Goal: Task Accomplishment & Management: Use online tool/utility

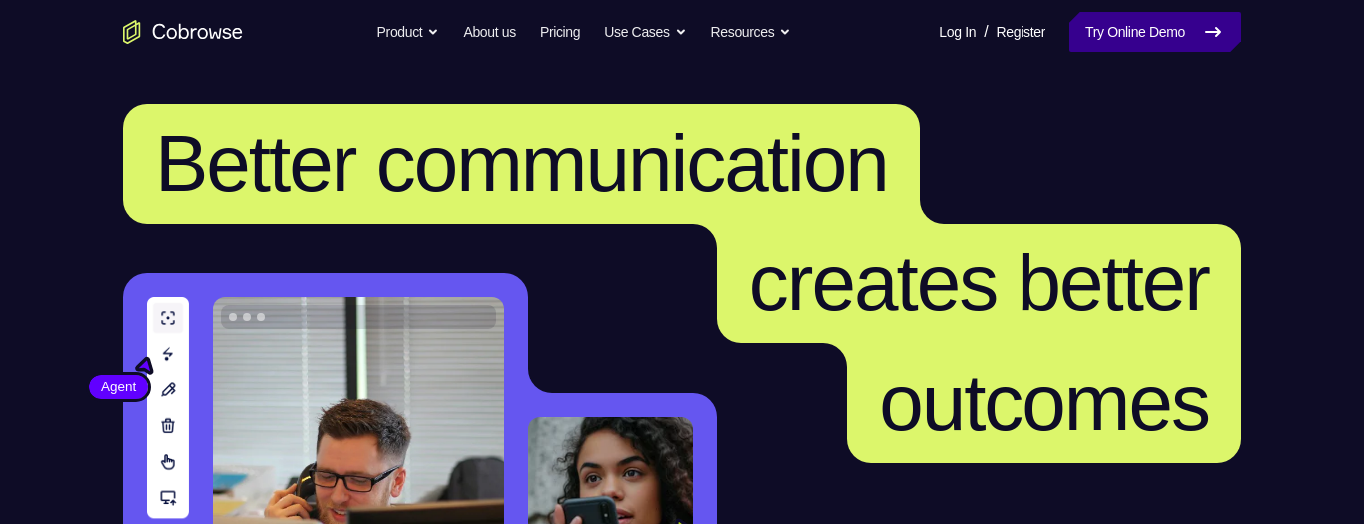
click at [1178, 29] on link "Try Online Demo" at bounding box center [1155, 32] width 172 height 40
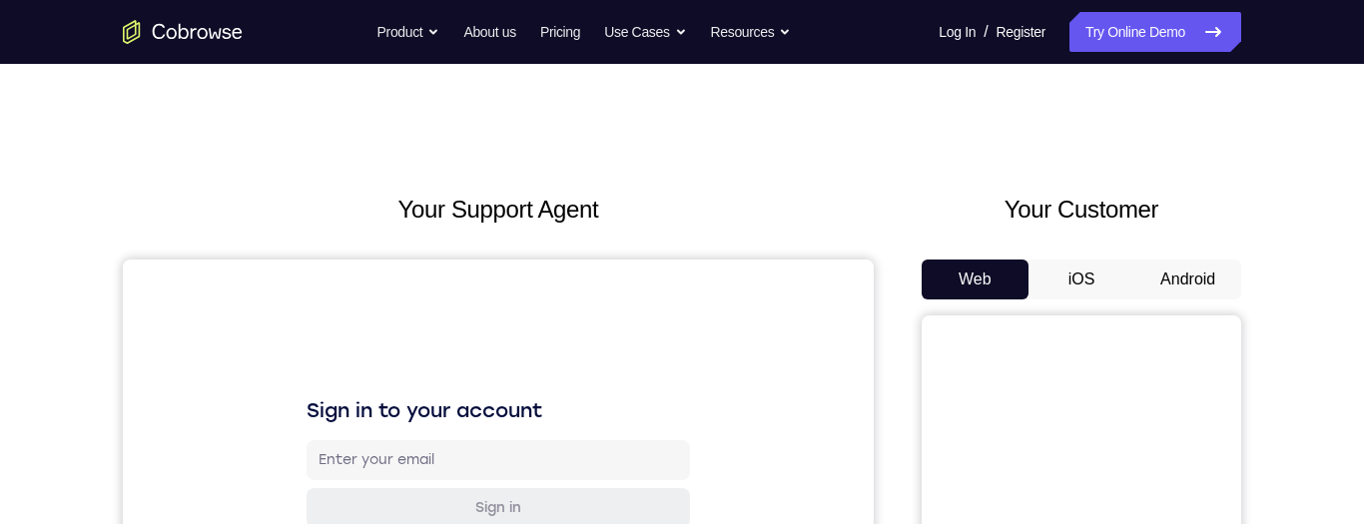
scroll to position [62, 0]
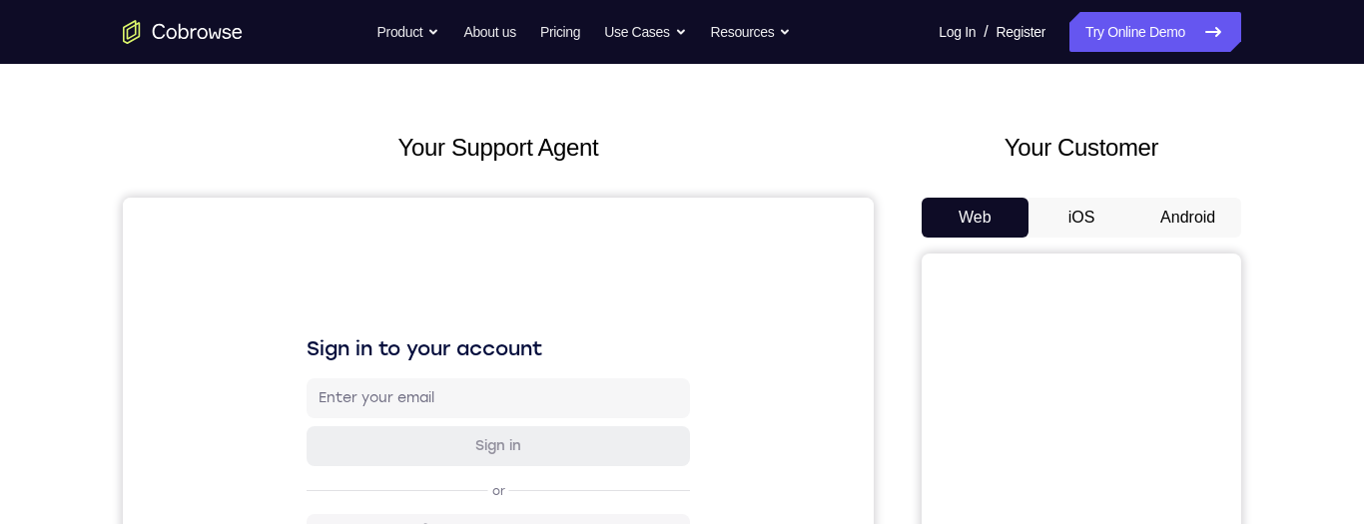
click at [1188, 212] on button "Android" at bounding box center [1187, 218] width 107 height 40
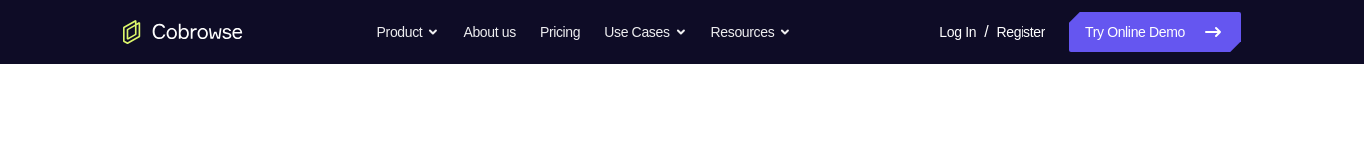
scroll to position [0, 0]
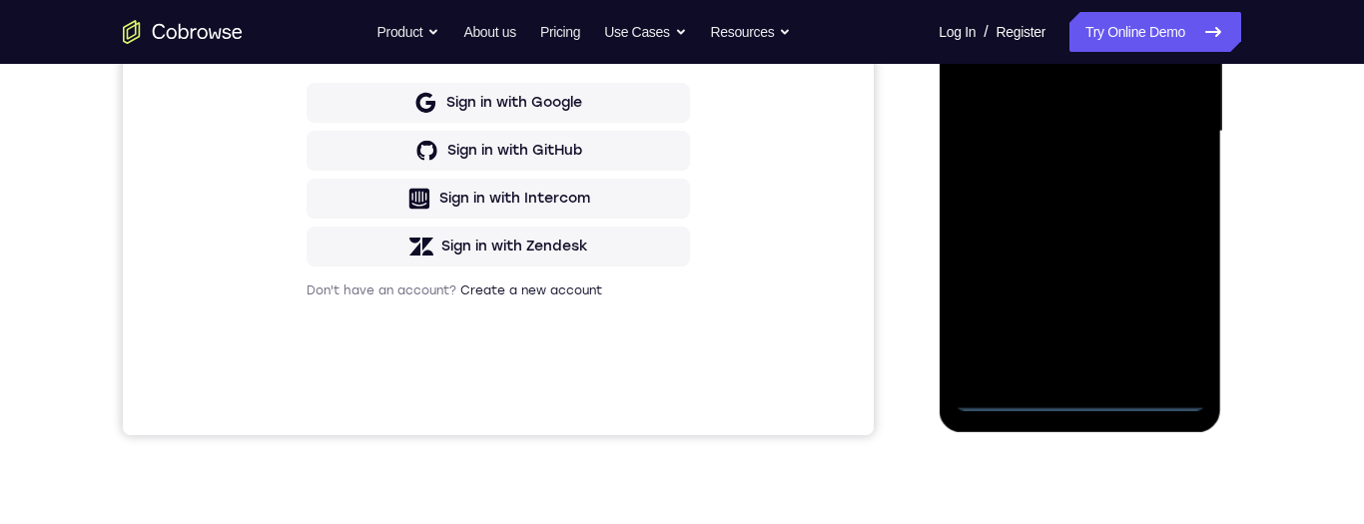
scroll to position [569, 0]
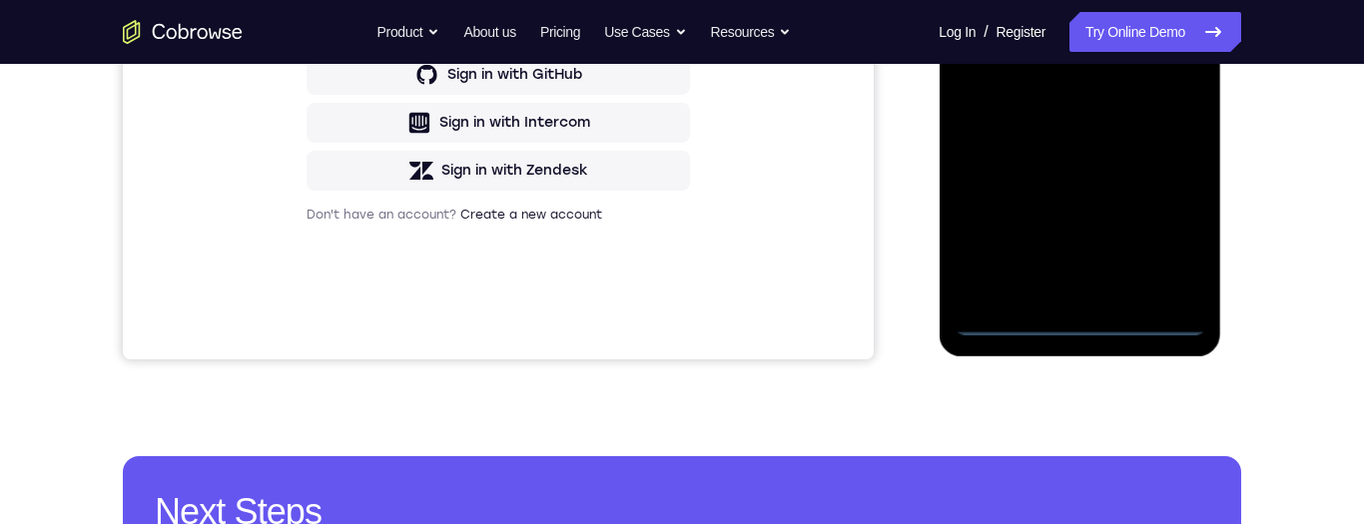
click at [1088, 323] on div at bounding box center [1079, 55] width 252 height 559
click at [1090, 324] on div at bounding box center [1079, 55] width 252 height 559
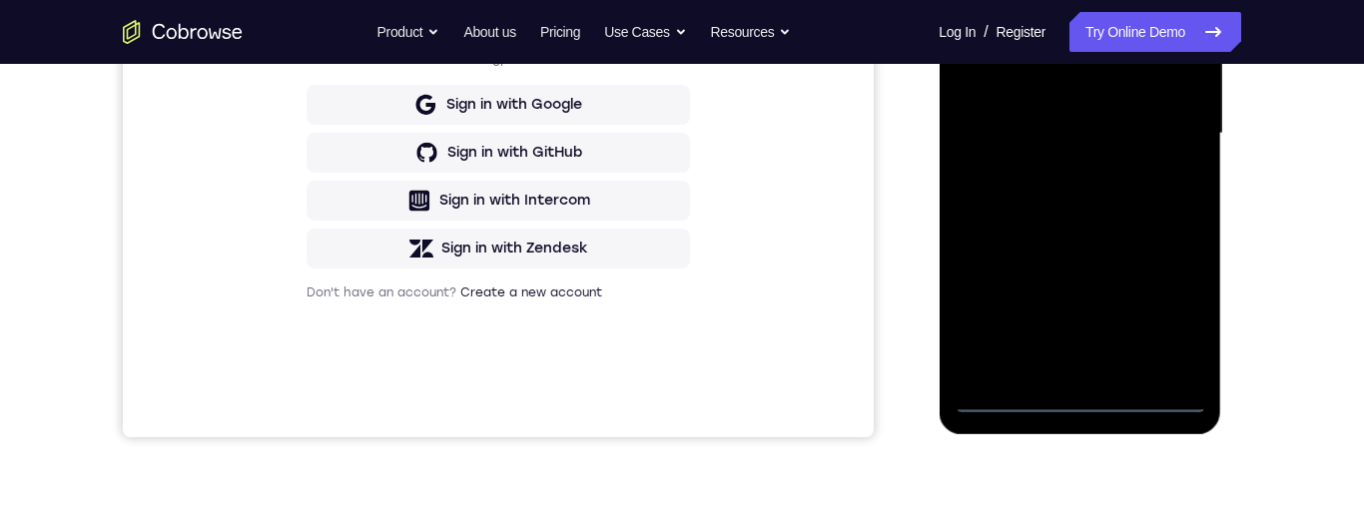
click at [1084, 403] on div at bounding box center [1079, 133] width 252 height 559
click at [1084, 407] on div at bounding box center [1079, 133] width 252 height 559
click at [1174, 299] on div at bounding box center [1079, 133] width 252 height 559
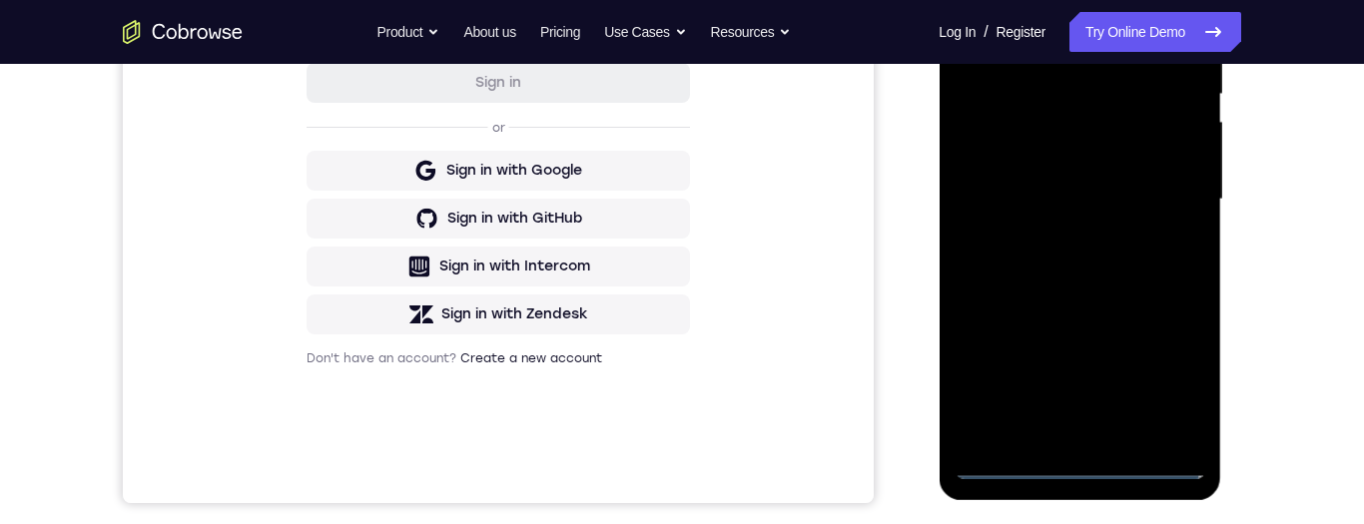
click at [1176, 372] on div at bounding box center [1079, 199] width 252 height 559
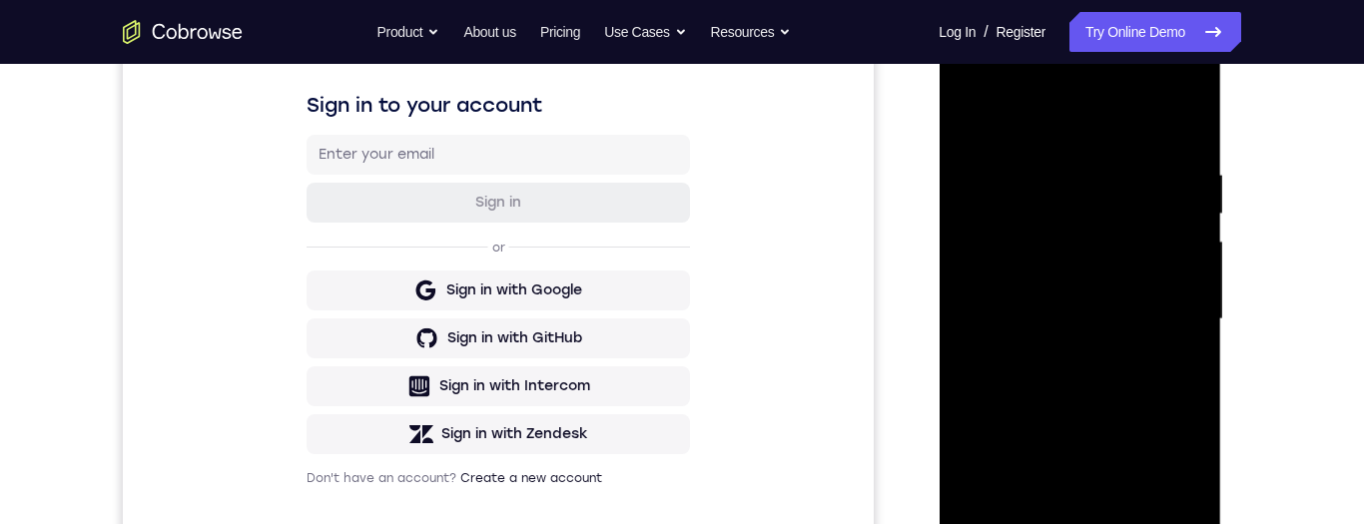
scroll to position [216, 0]
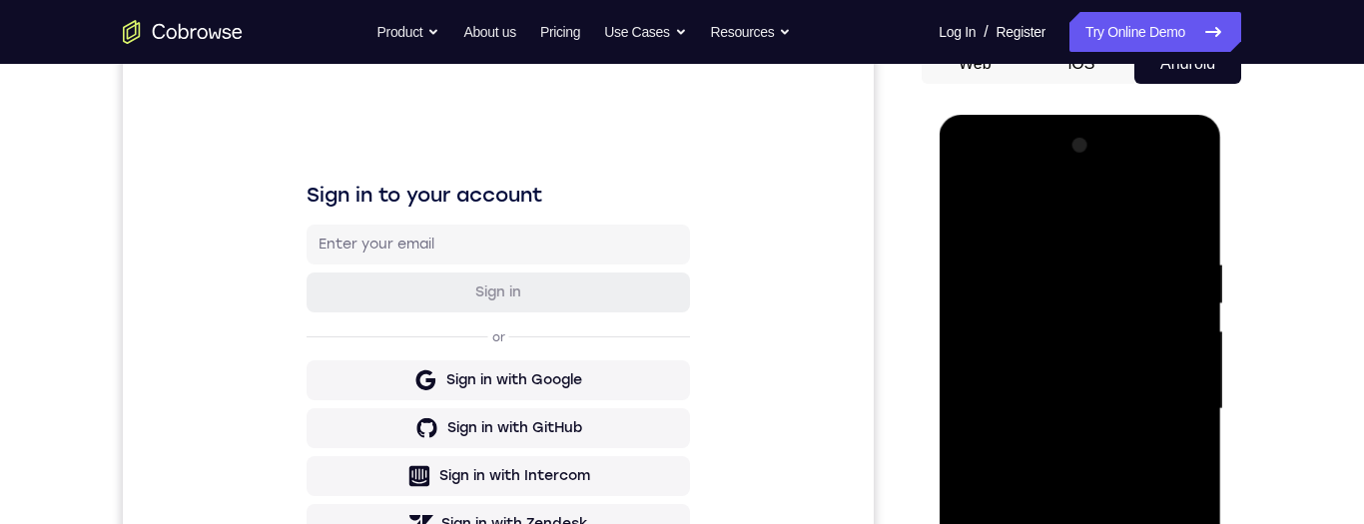
click at [1101, 206] on div at bounding box center [1079, 409] width 252 height 559
click at [1091, 224] on div at bounding box center [1079, 409] width 252 height 559
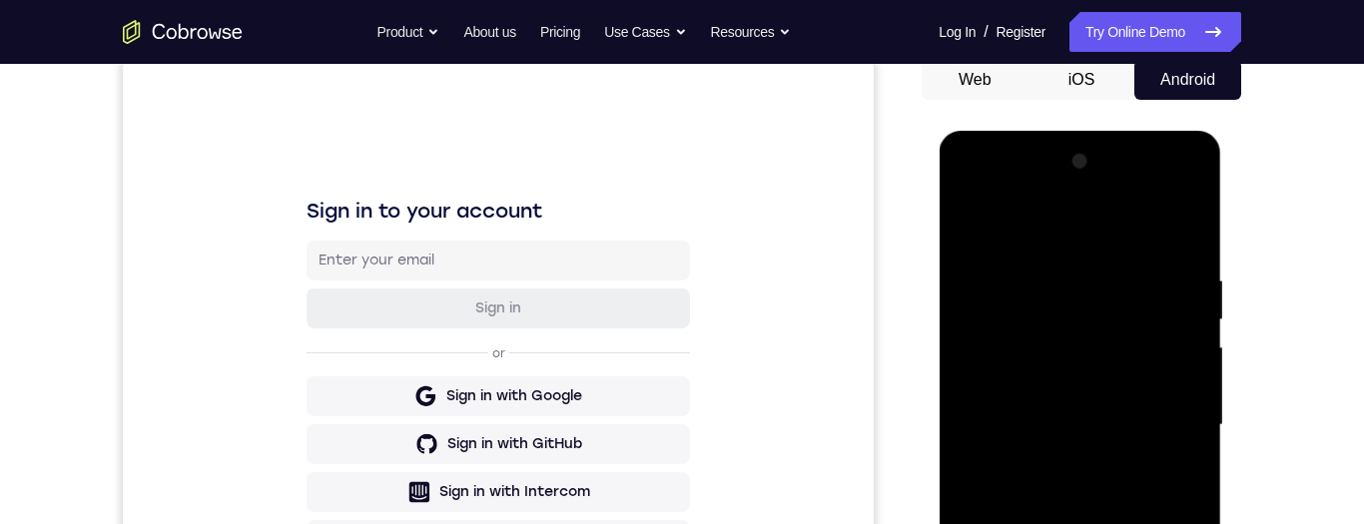
scroll to position [278, 0]
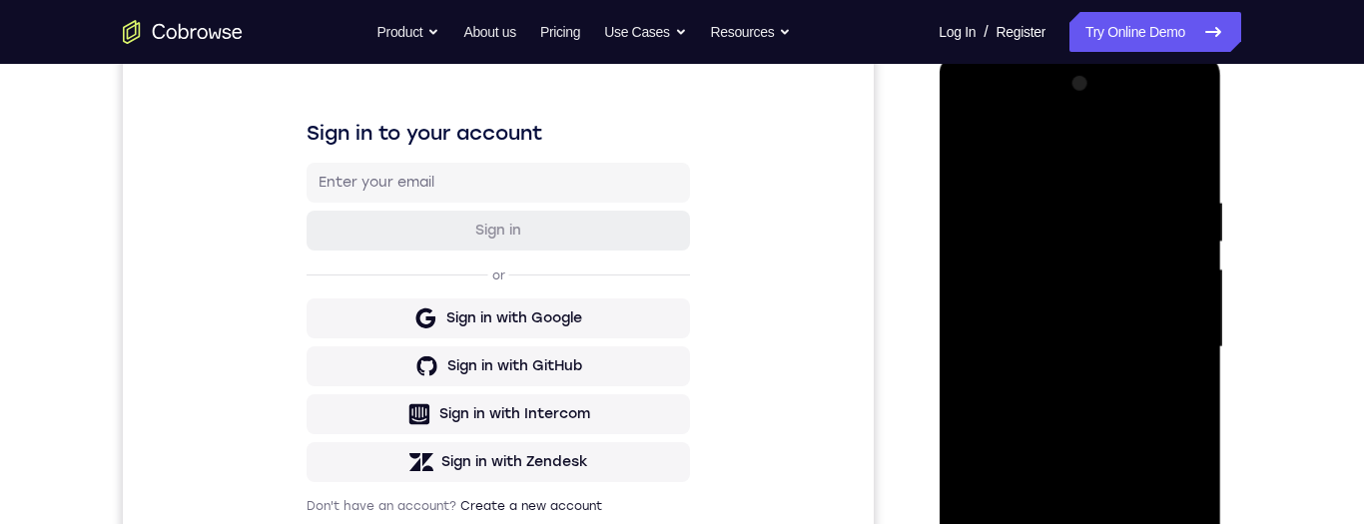
click at [1172, 339] on div at bounding box center [1079, 347] width 252 height 559
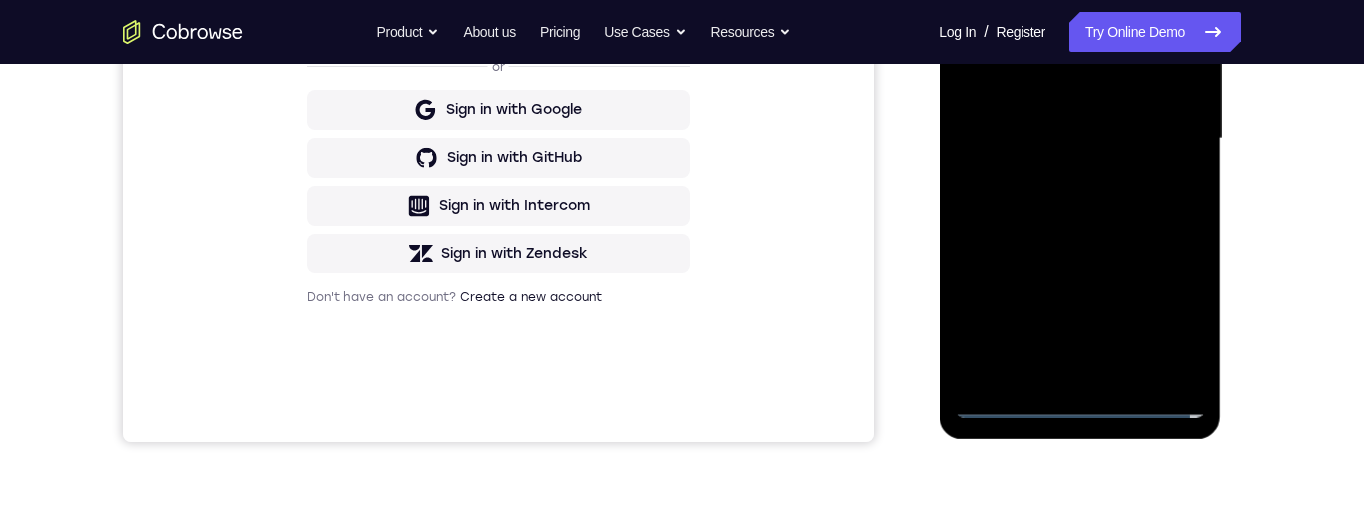
click at [1068, 178] on div at bounding box center [1079, 138] width 252 height 559
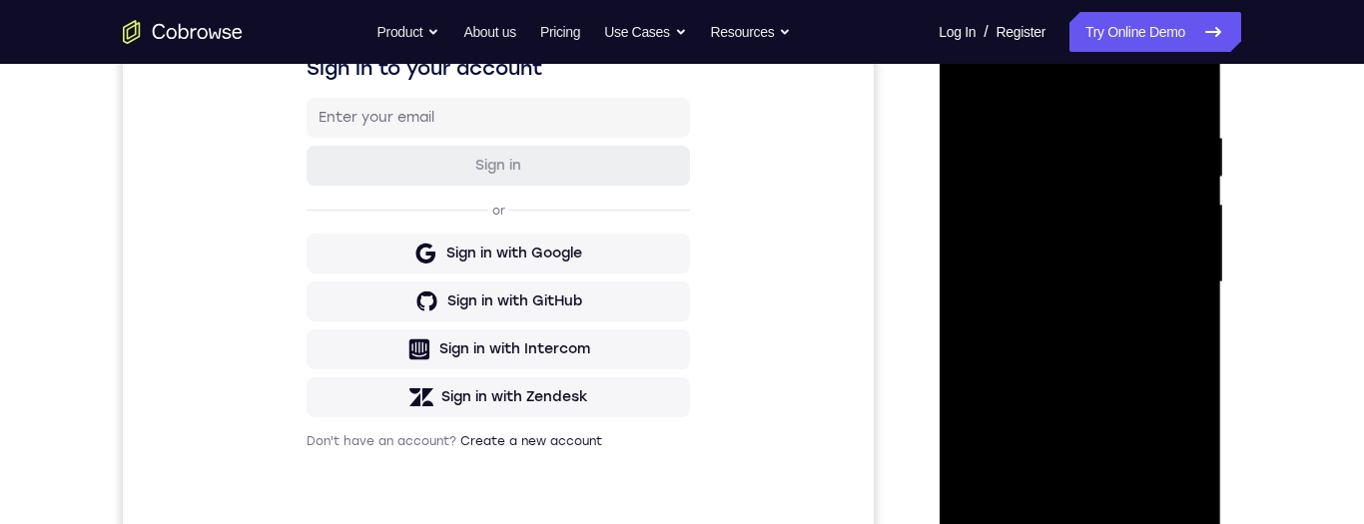
click at [1134, 266] on div at bounding box center [1079, 282] width 252 height 559
click at [1096, 230] on div at bounding box center [1079, 282] width 252 height 559
click at [1106, 277] on div at bounding box center [1079, 282] width 252 height 559
click at [1134, 345] on div at bounding box center [1079, 282] width 252 height 559
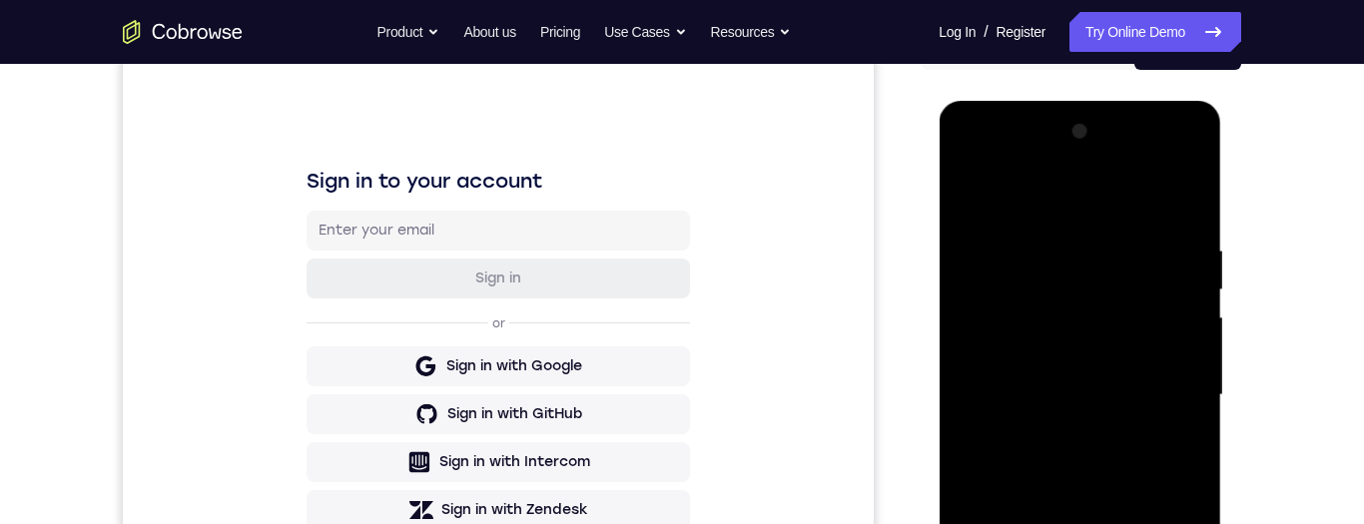
scroll to position [294, 0]
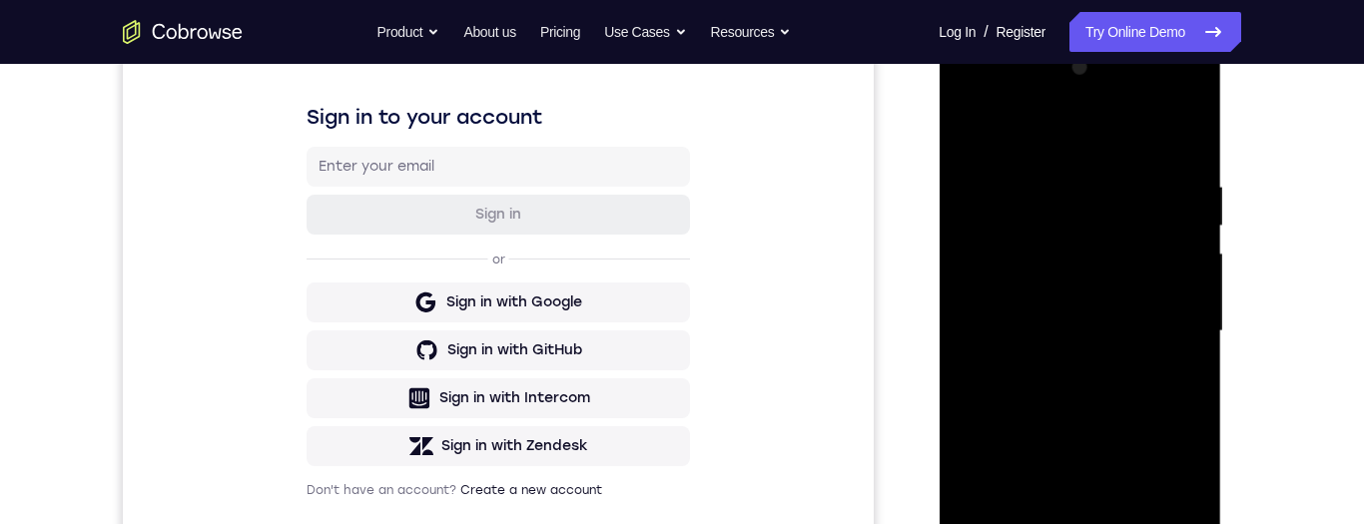
click at [1117, 378] on div at bounding box center [1079, 331] width 252 height 559
click at [1162, 130] on div at bounding box center [1079, 331] width 252 height 559
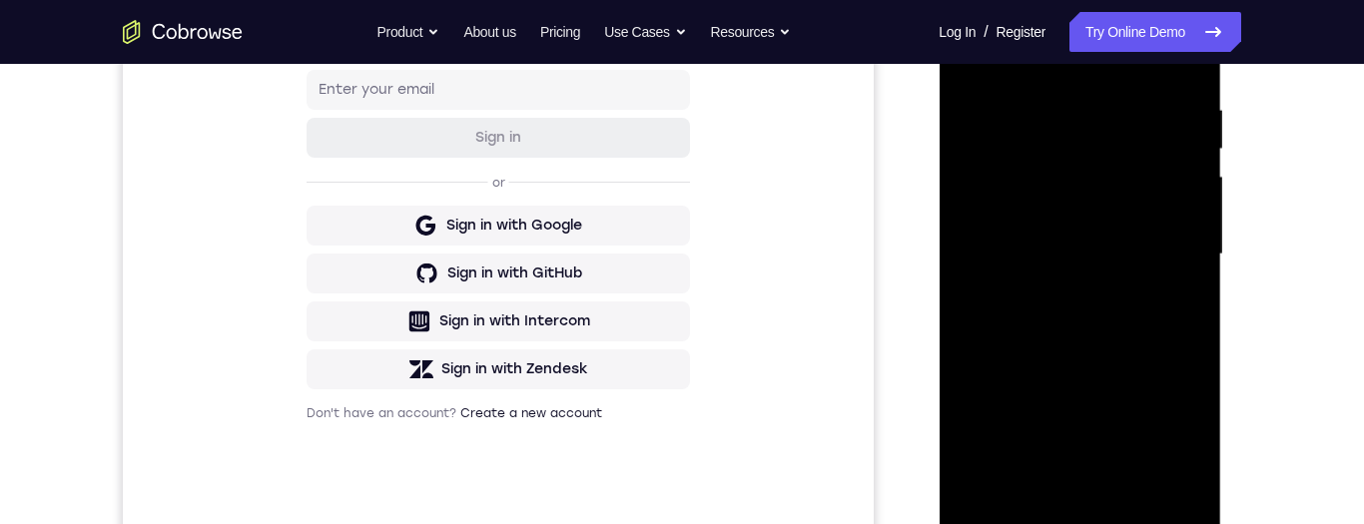
scroll to position [363, 0]
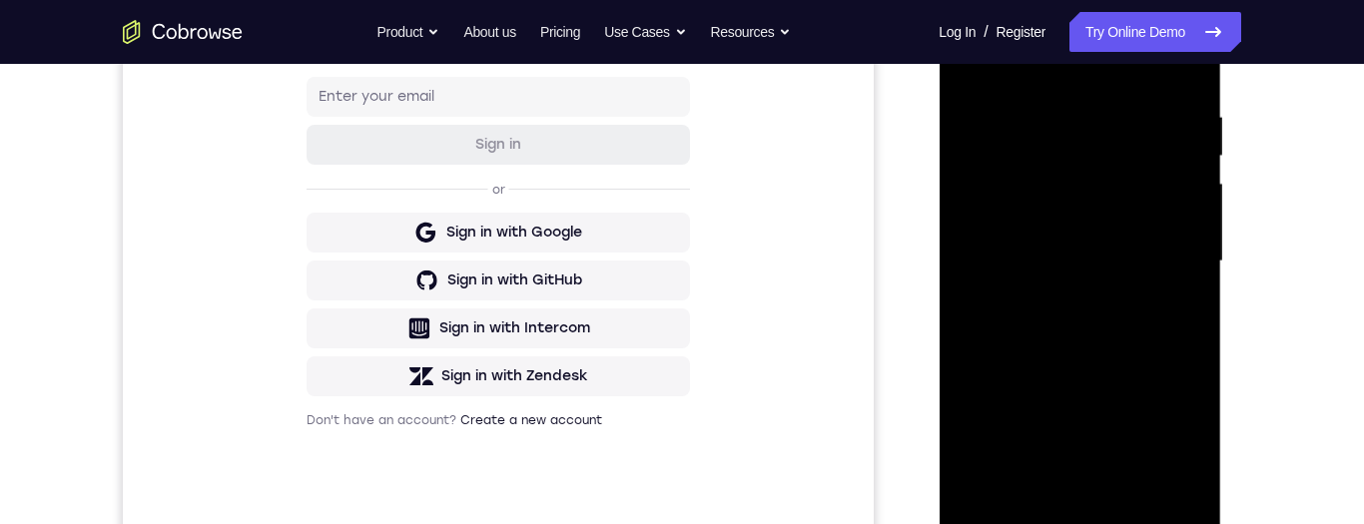
click at [1150, 311] on div at bounding box center [1079, 261] width 252 height 559
click at [1136, 498] on div at bounding box center [1079, 261] width 252 height 559
click at [1141, 498] on div at bounding box center [1079, 261] width 252 height 559
click at [1136, 334] on div at bounding box center [1079, 261] width 252 height 559
click at [1178, 290] on div at bounding box center [1079, 261] width 252 height 559
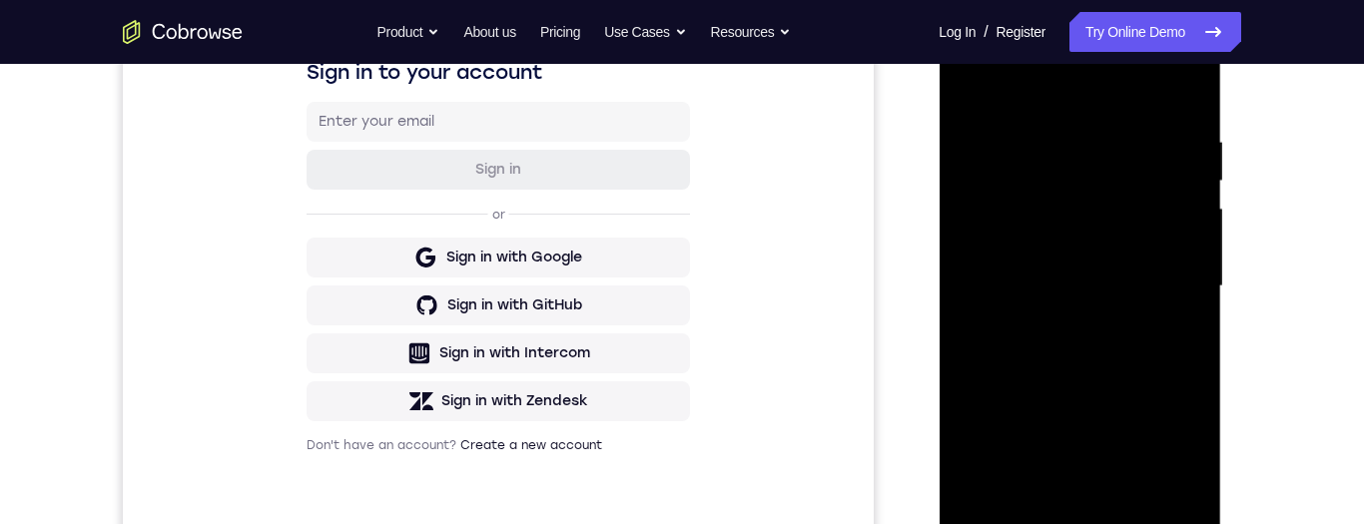
scroll to position [0, 0]
